Goal: Task Accomplishment & Management: Use online tool/utility

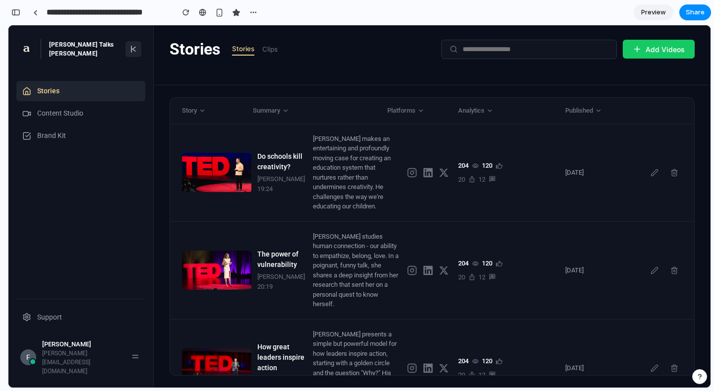
scroll to position [6511, 0]
click at [133, 53] on icon at bounding box center [133, 49] width 8 height 8
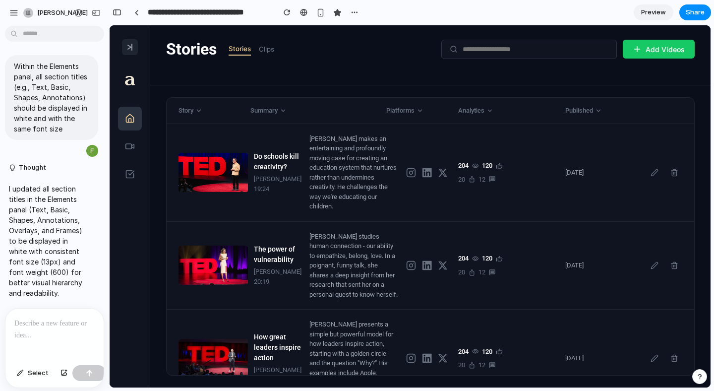
scroll to position [0, 0]
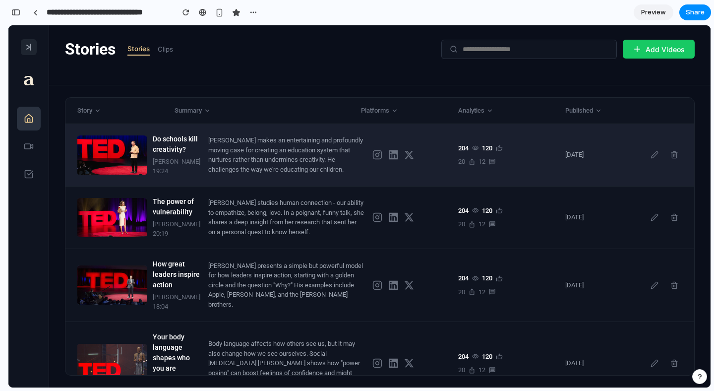
click at [269, 174] on div "[PERSON_NAME] makes an entertaining and profoundly moving case for creating an …" at bounding box center [286, 154] width 156 height 39
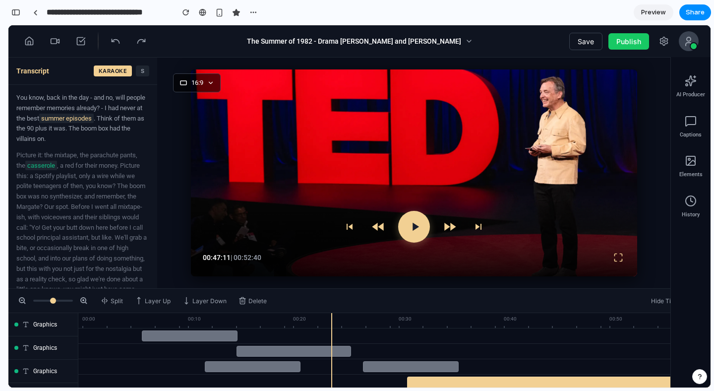
click at [113, 41] on icon at bounding box center [116, 41] width 10 height 10
click at [25, 42] on icon at bounding box center [29, 41] width 10 height 10
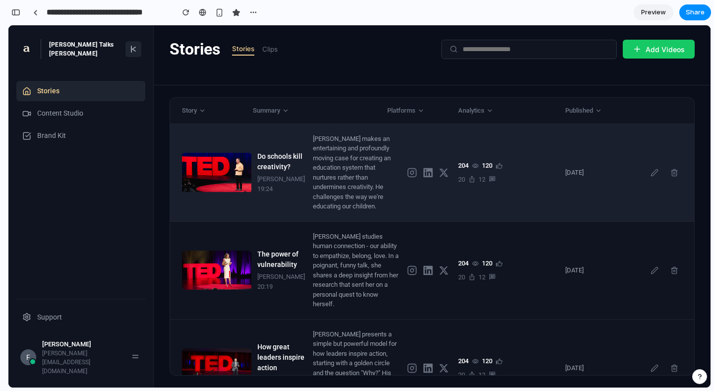
click at [363, 185] on div "[PERSON_NAME] makes an entertaining and profoundly moving case for creating an …" at bounding box center [356, 172] width 86 height 77
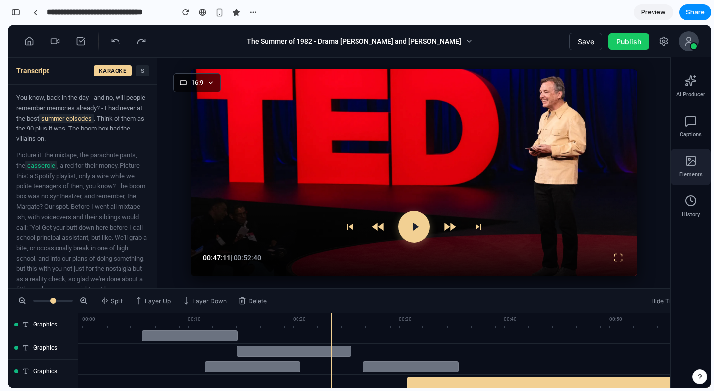
click at [695, 171] on span "Elements" at bounding box center [690, 175] width 23 height 8
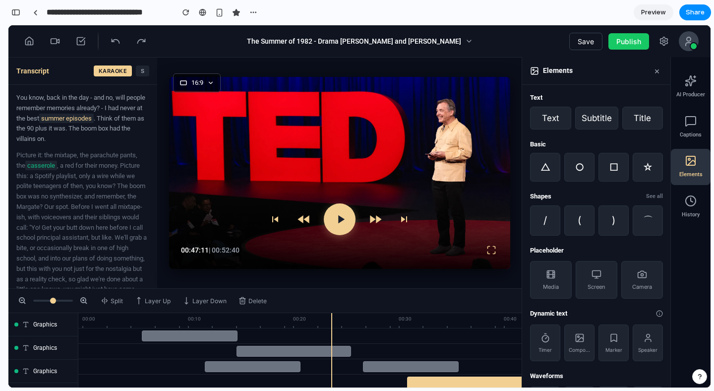
click at [693, 173] on span "Elements" at bounding box center [690, 175] width 23 height 8
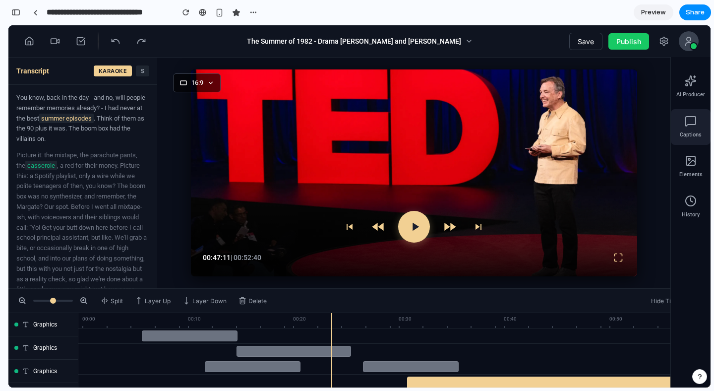
click at [694, 135] on span "Captions" at bounding box center [691, 135] width 22 height 8
click at [691, 129] on div "Captions" at bounding box center [691, 127] width 40 height 36
click at [697, 165] on div "Elements" at bounding box center [691, 167] width 40 height 36
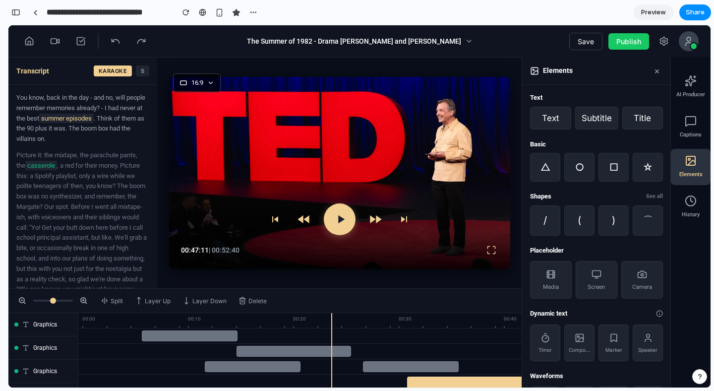
click at [691, 181] on div "Elements" at bounding box center [691, 167] width 40 height 36
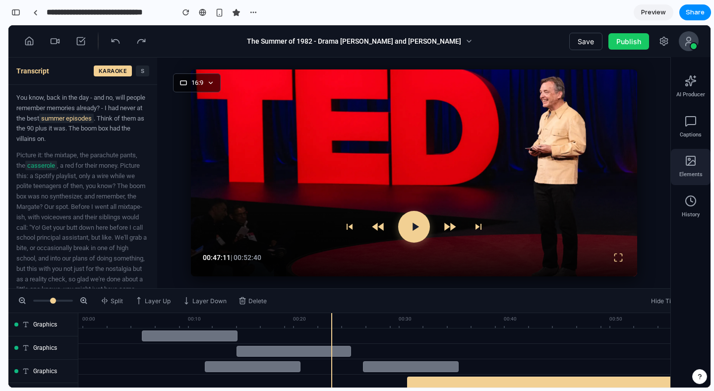
click at [690, 177] on span "Elements" at bounding box center [690, 175] width 23 height 8
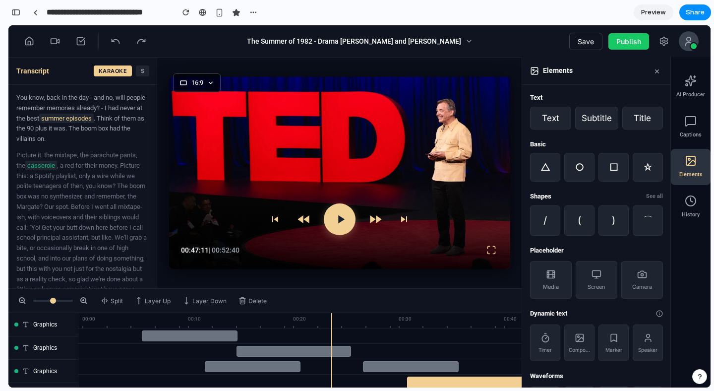
click at [691, 173] on span "Elements" at bounding box center [690, 175] width 23 height 8
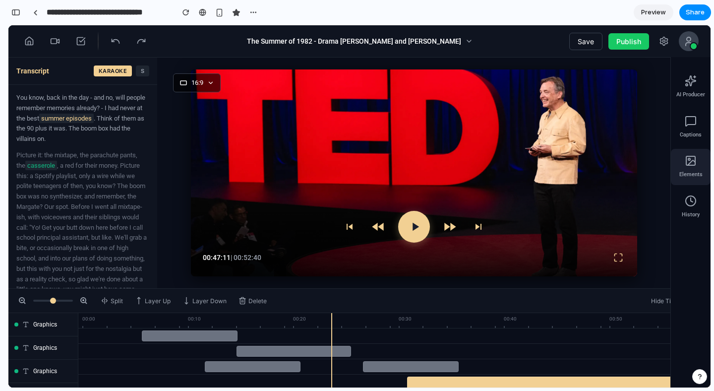
click at [687, 183] on div "Elements" at bounding box center [691, 167] width 40 height 36
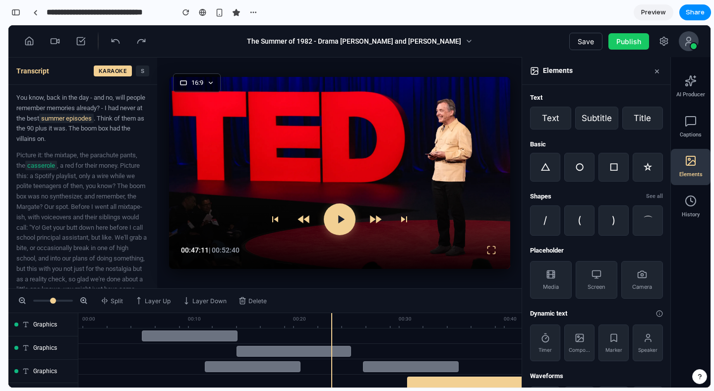
click at [687, 175] on span "Elements" at bounding box center [690, 175] width 23 height 8
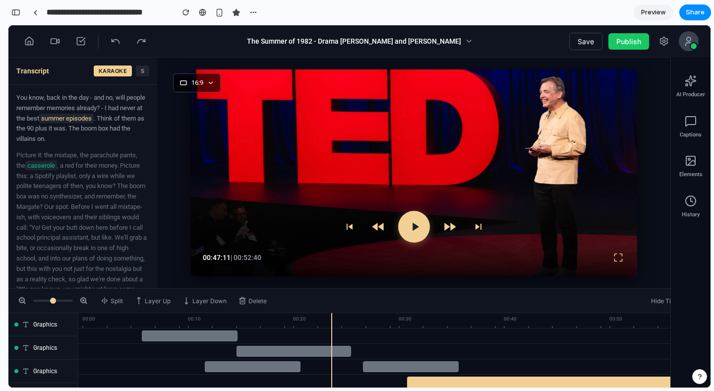
click at [191, 323] on div "00:10" at bounding box center [237, 318] width 106 height 11
